Goal: Find specific page/section: Find specific page/section

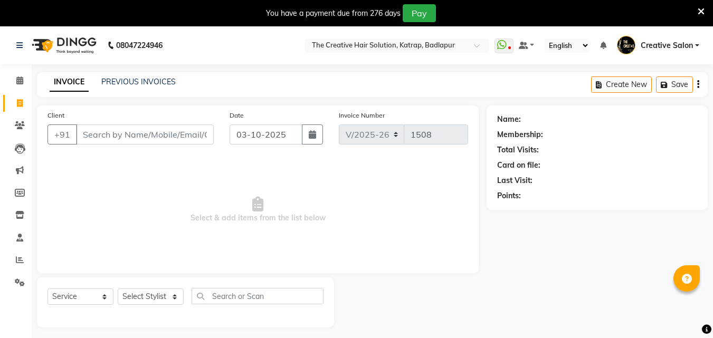
select select "527"
select select "service"
drag, startPoint x: 15, startPoint y: 84, endPoint x: 99, endPoint y: 4, distance: 116.0
click at [16, 84] on span at bounding box center [20, 81] width 18 height 12
